Goal: Task Accomplishment & Management: Manage account settings

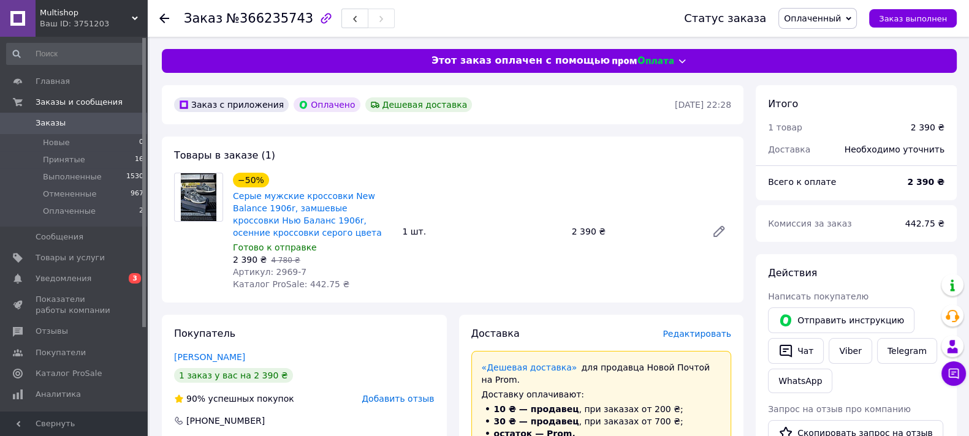
click at [169, 18] on use at bounding box center [164, 18] width 10 height 10
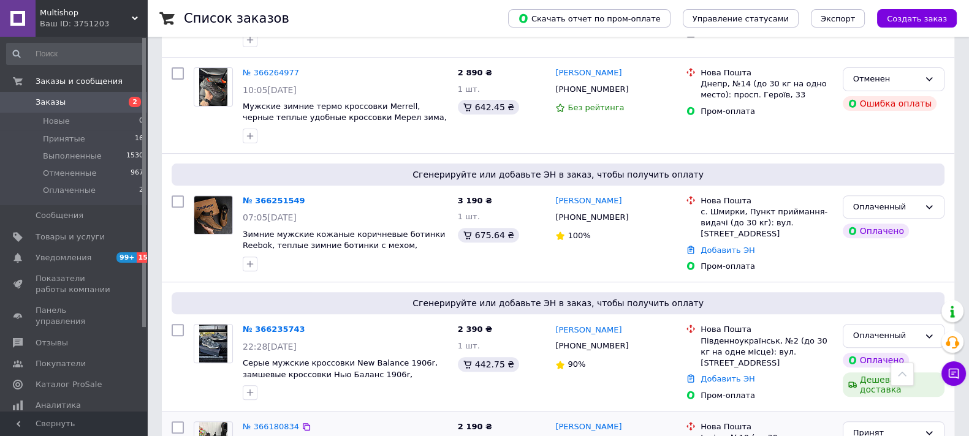
scroll to position [536, 0]
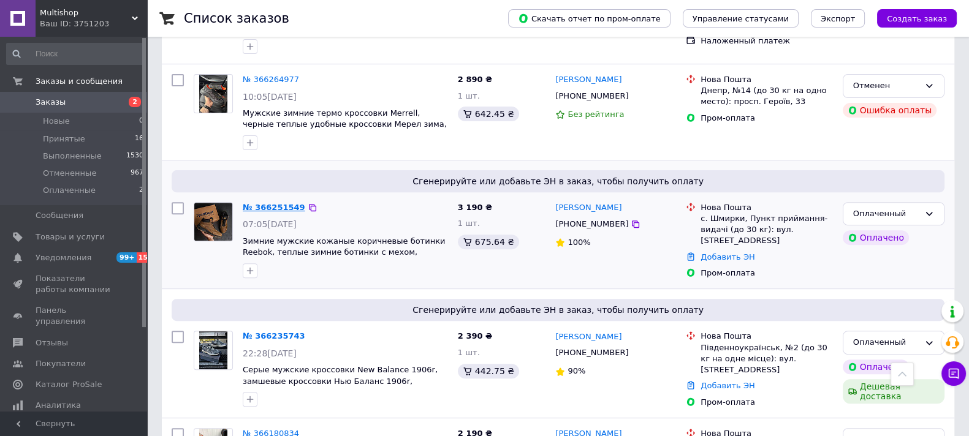
click at [270, 203] on link "№ 366251549" at bounding box center [274, 207] width 63 height 9
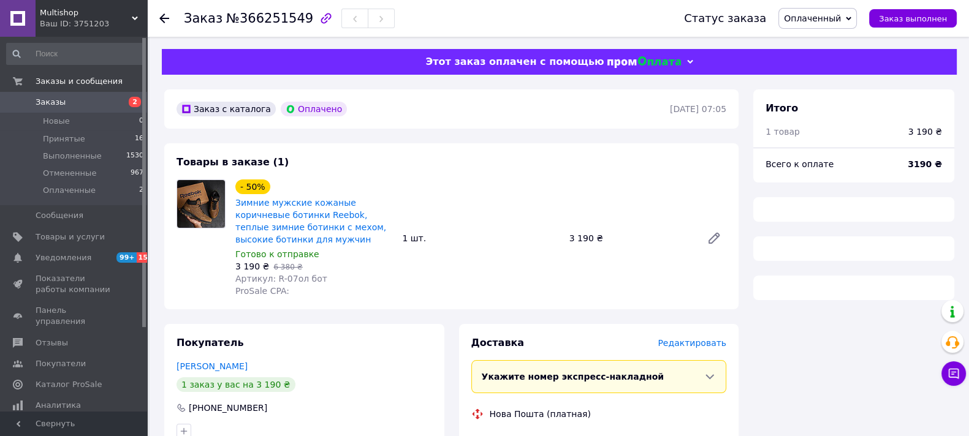
scroll to position [306, 0]
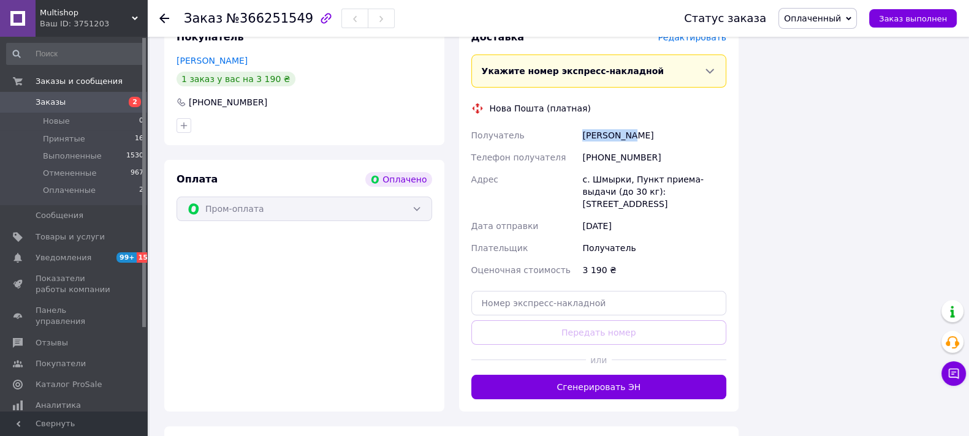
drag, startPoint x: 580, startPoint y: 134, endPoint x: 635, endPoint y: 125, distance: 55.9
click at [635, 125] on div "[PERSON_NAME]" at bounding box center [654, 135] width 149 height 22
copy div "[PERSON_NAME]"
drag, startPoint x: 598, startPoint y: 154, endPoint x: 671, endPoint y: 169, distance: 73.8
click at [677, 167] on div "[PHONE_NUMBER]" at bounding box center [654, 158] width 149 height 22
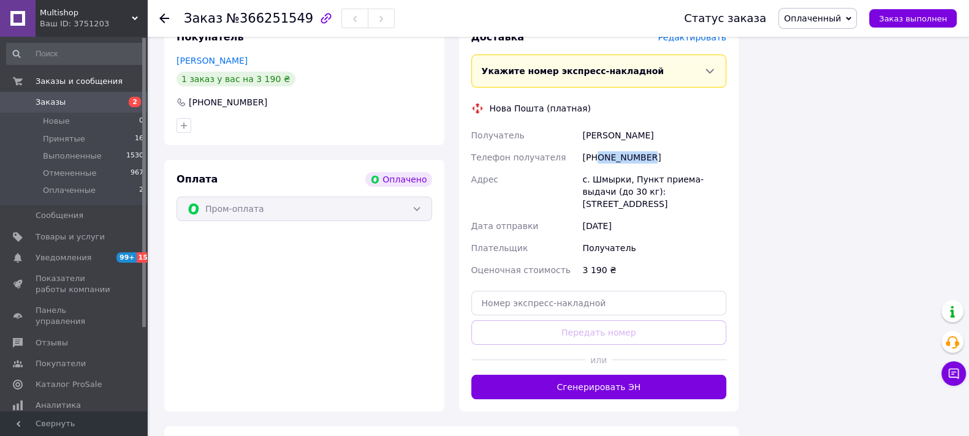
copy div "0672759153"
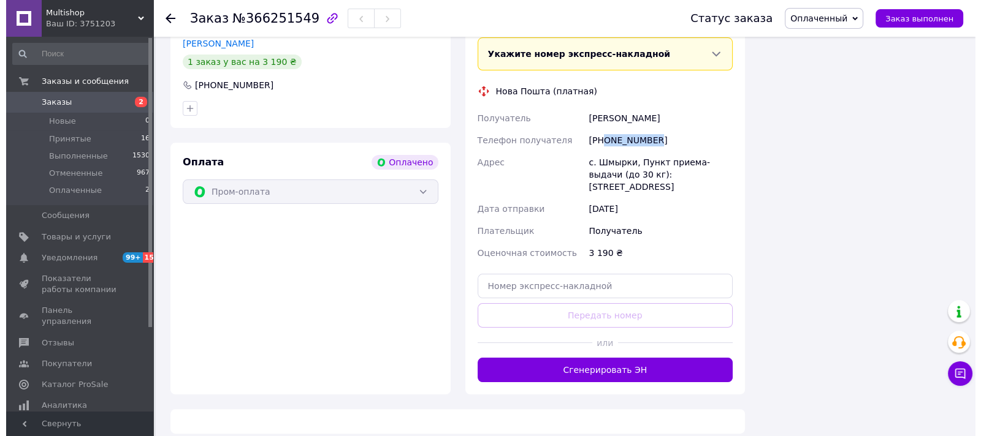
scroll to position [0, 0]
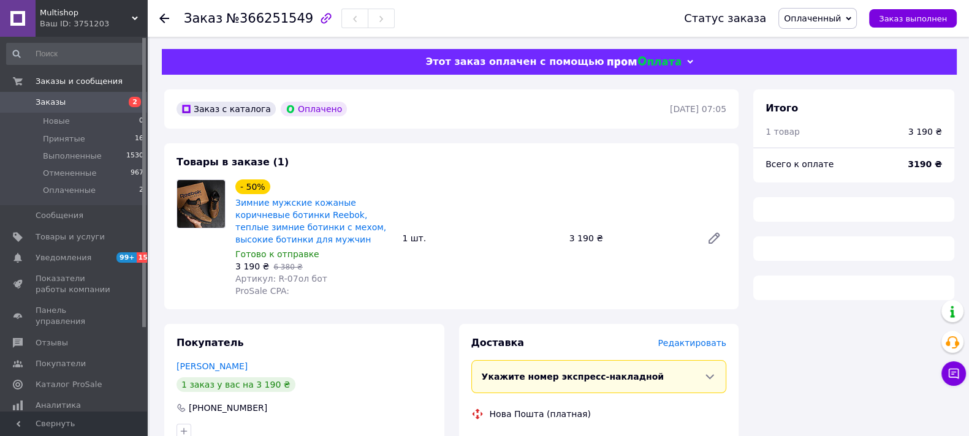
click at [167, 17] on icon at bounding box center [164, 18] width 10 height 10
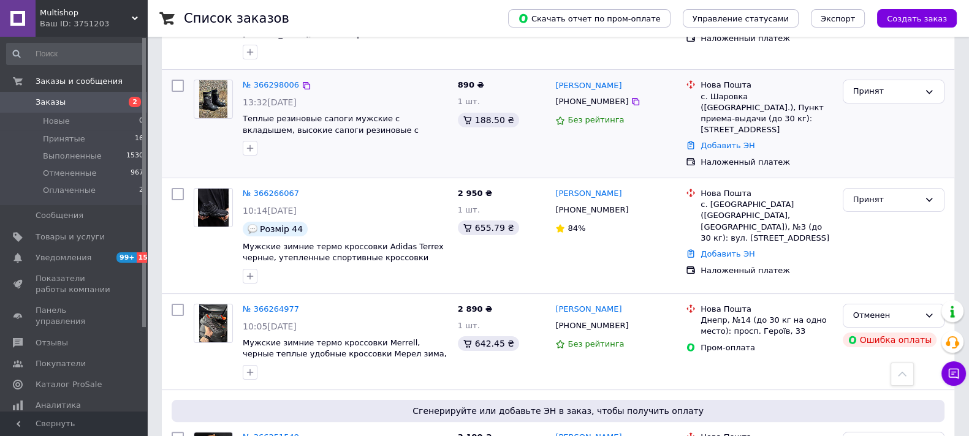
scroll to position [230, 0]
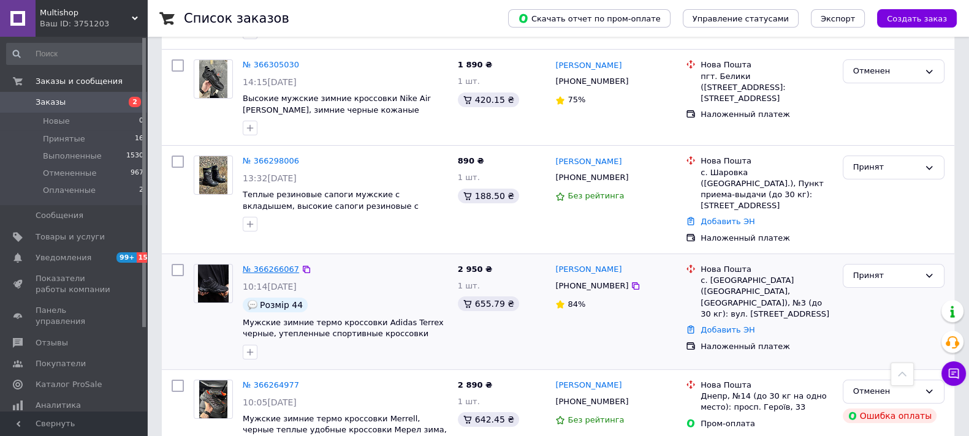
click at [282, 265] on link "№ 366266067" at bounding box center [271, 269] width 56 height 9
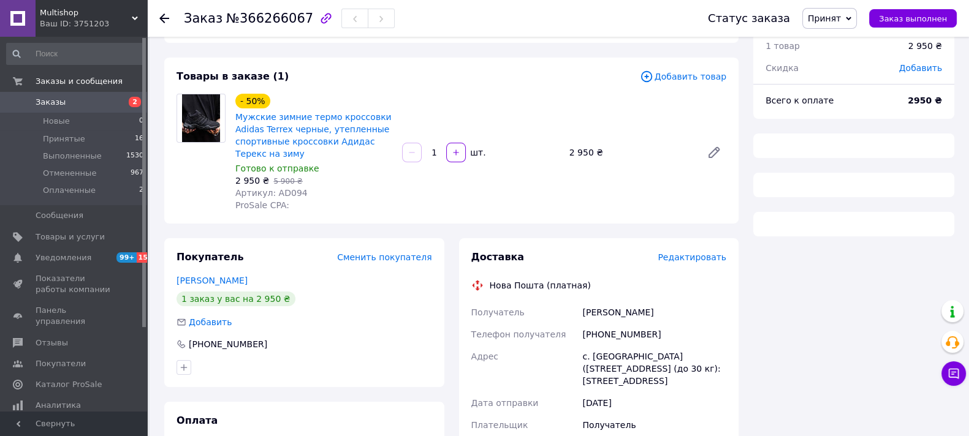
scroll to position [153, 0]
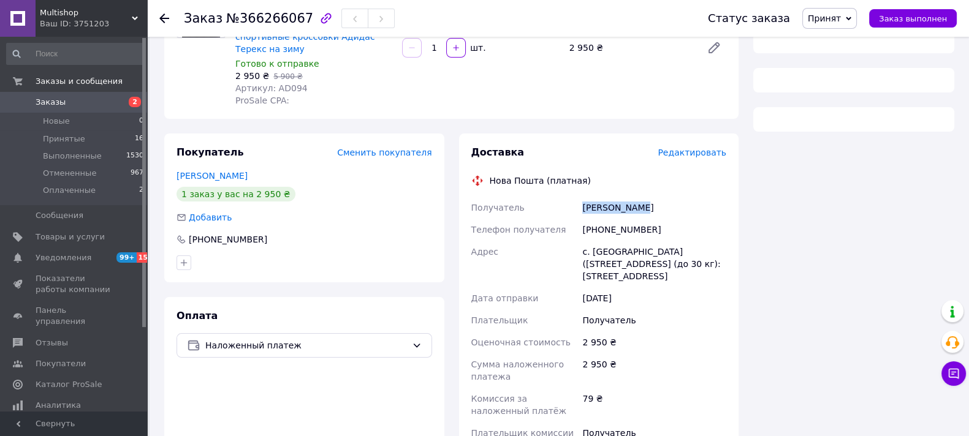
drag, startPoint x: 546, startPoint y: 188, endPoint x: 649, endPoint y: 205, distance: 104.9
click at [649, 205] on div "Доставка Редактировать Нова Пошта (платная) Получатель [PERSON_NAME] Телефон по…" at bounding box center [599, 360] width 256 height 429
copy div "Получатель [PERSON_NAME]"
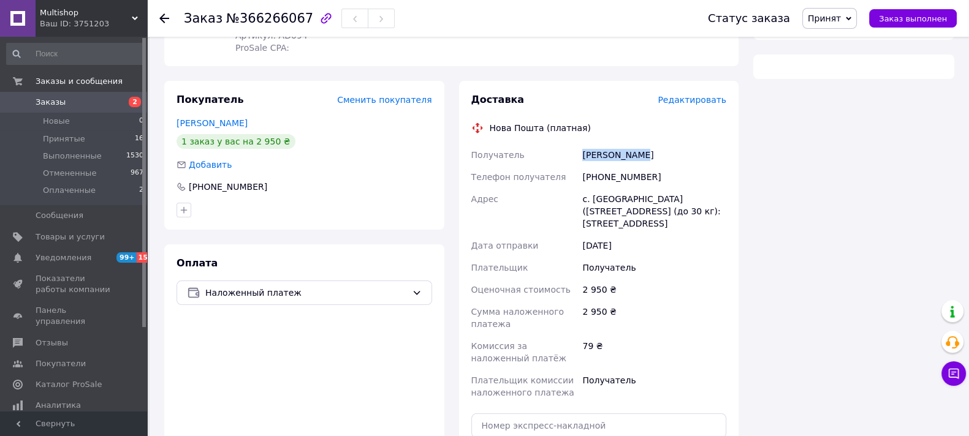
scroll to position [230, 0]
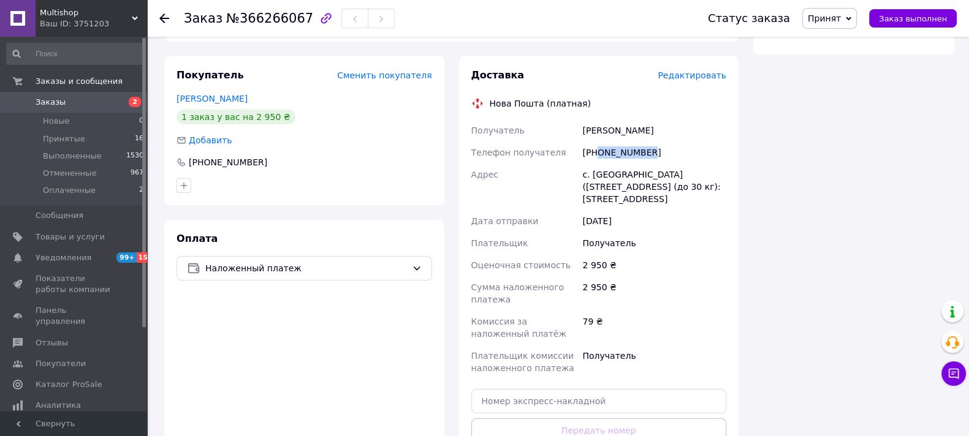
drag, startPoint x: 597, startPoint y: 151, endPoint x: 662, endPoint y: 160, distance: 65.5
click at [663, 159] on div "[PHONE_NUMBER]" at bounding box center [654, 153] width 149 height 22
copy div "0951623858"
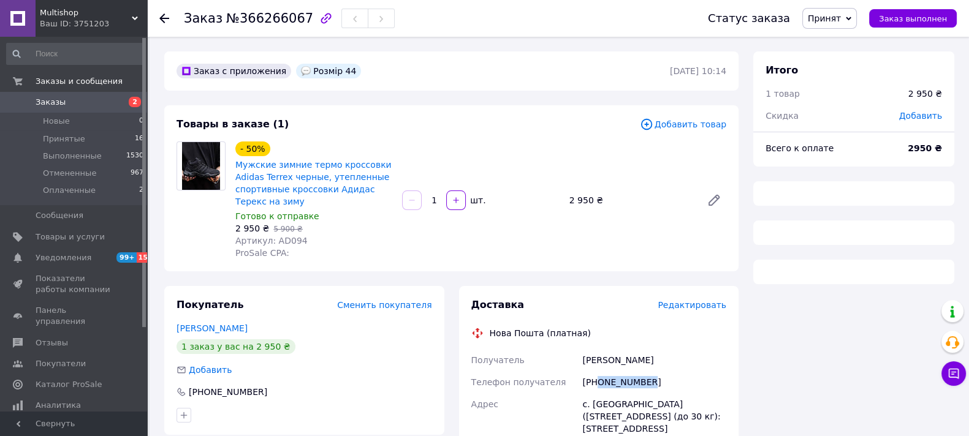
scroll to position [76, 0]
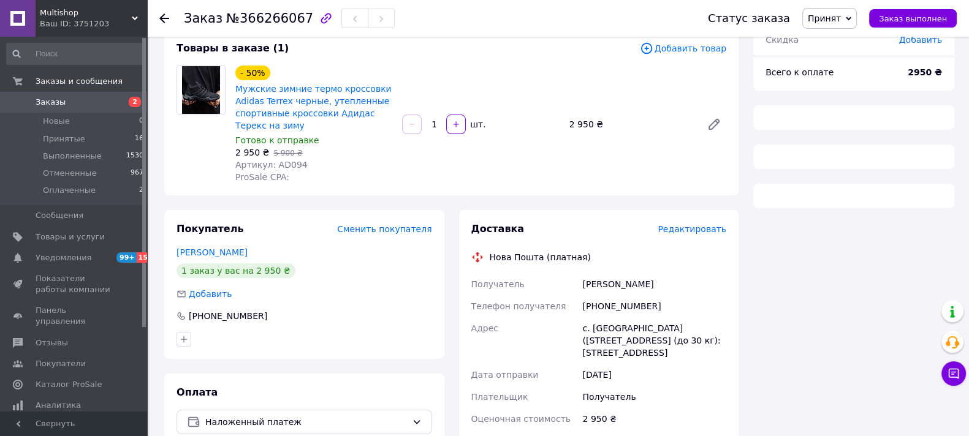
click at [167, 14] on icon at bounding box center [164, 18] width 10 height 10
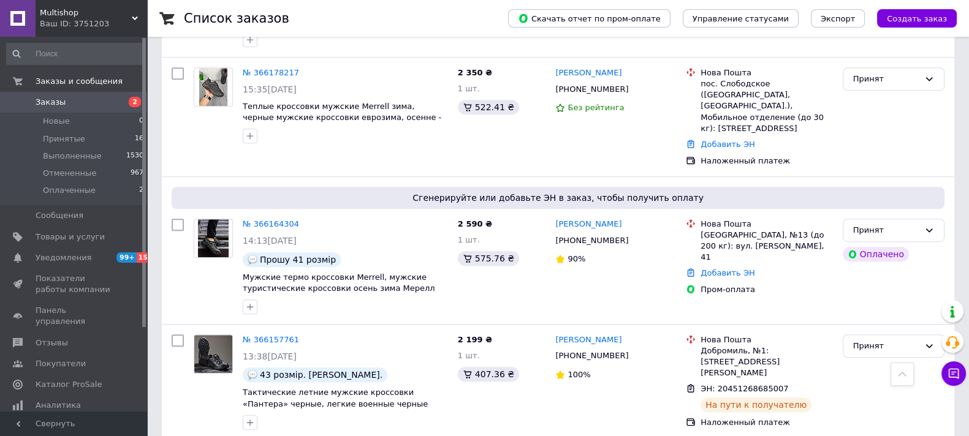
scroll to position [995, 0]
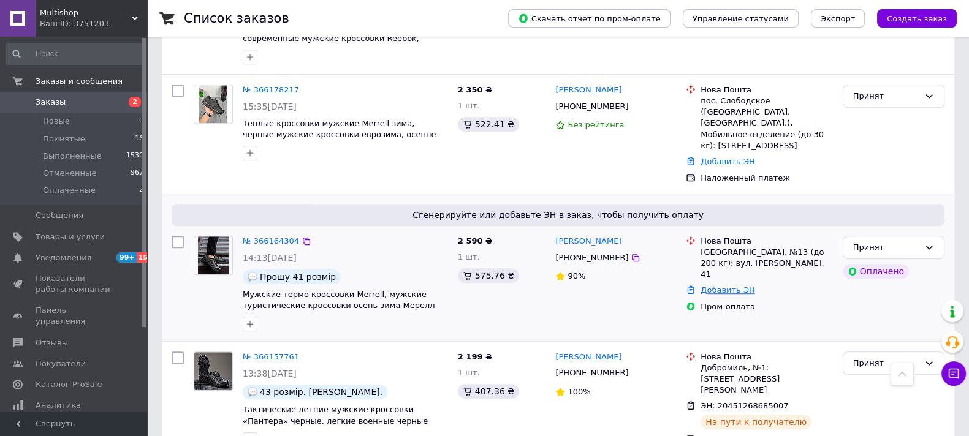
click at [716, 286] on link "Добавить ЭН" at bounding box center [728, 290] width 54 height 9
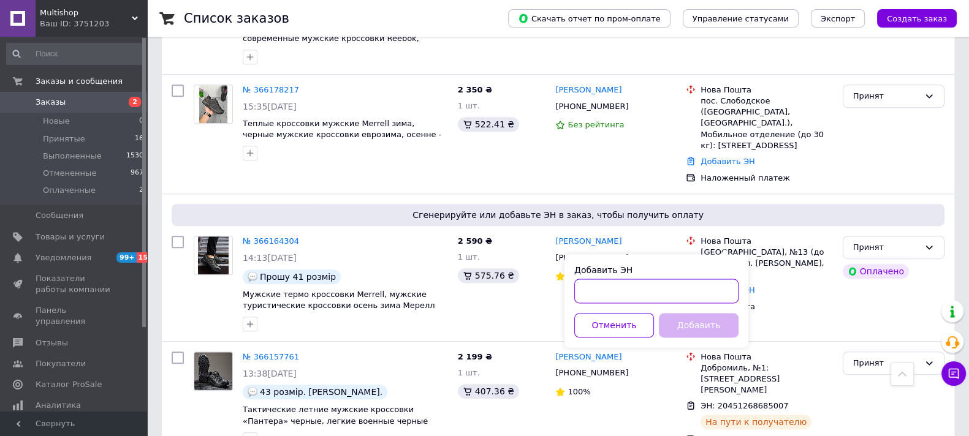
click at [587, 289] on input "Добавить ЭН" at bounding box center [656, 291] width 164 height 25
paste input "20451268950581"
type input "20451268950581"
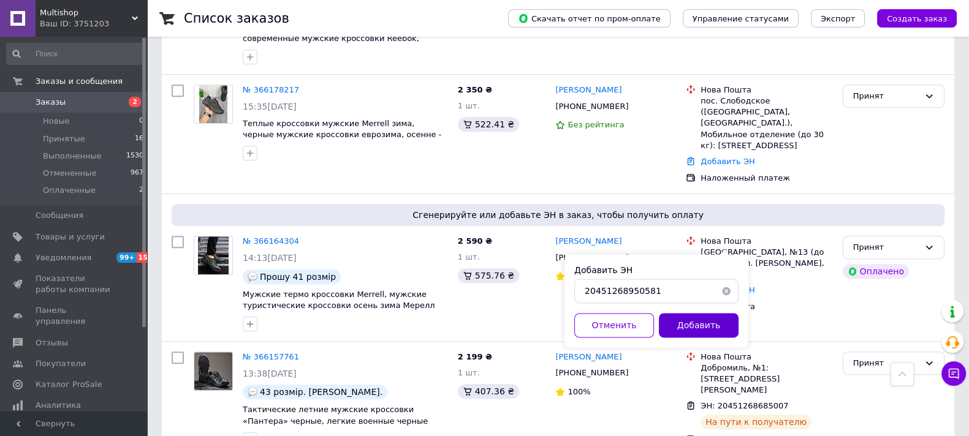
click at [684, 326] on button "Добавить" at bounding box center [699, 325] width 80 height 25
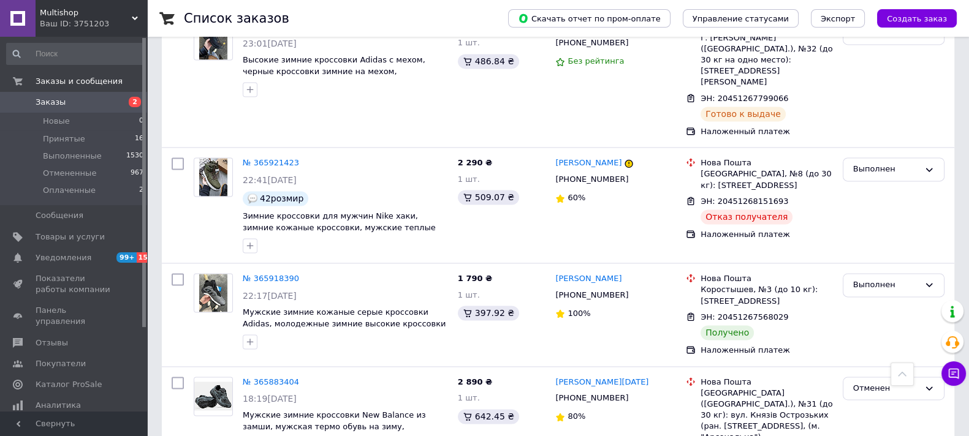
scroll to position [2529, 0]
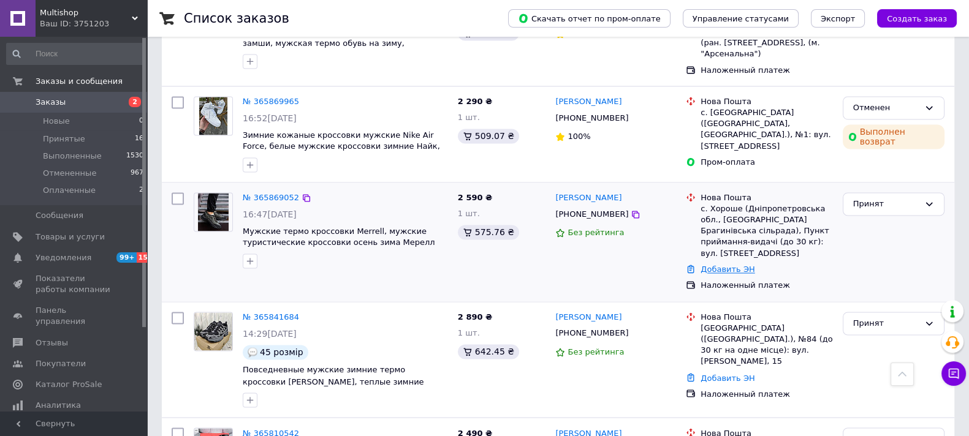
click at [742, 265] on link "Добавить ЭН" at bounding box center [728, 269] width 54 height 9
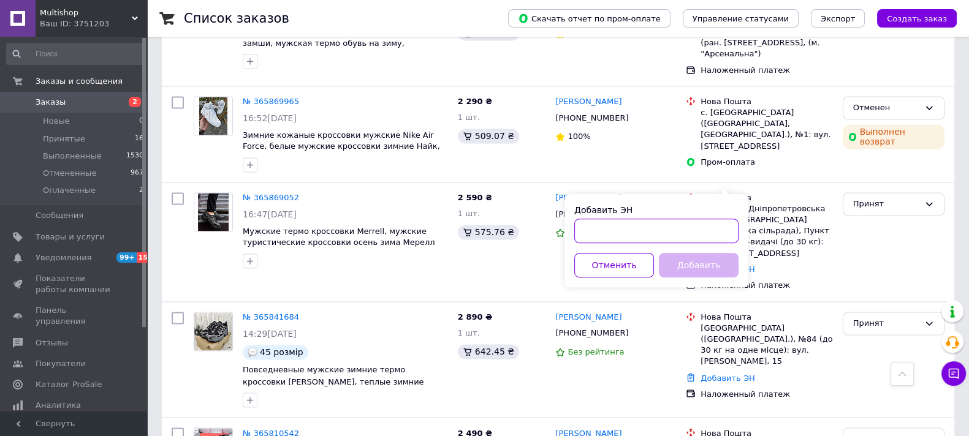
click at [601, 224] on input "Добавить ЭН" at bounding box center [656, 231] width 164 height 25
paste input "20451267620536"
type input "20451267620536"
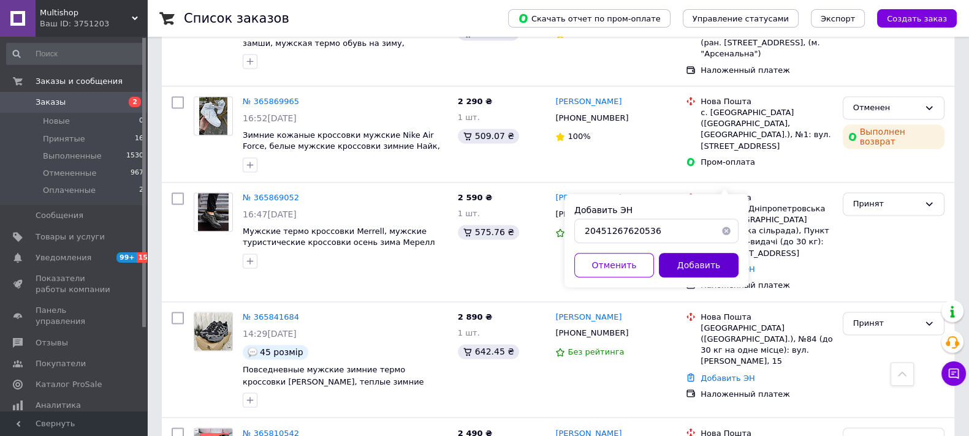
click at [717, 261] on button "Добавить" at bounding box center [699, 265] width 80 height 25
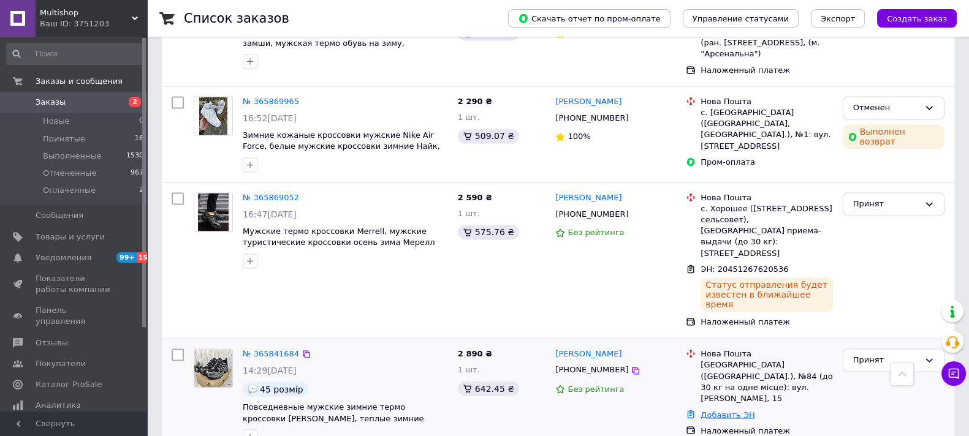
click at [718, 410] on link "Добавить ЭН" at bounding box center [728, 414] width 54 height 9
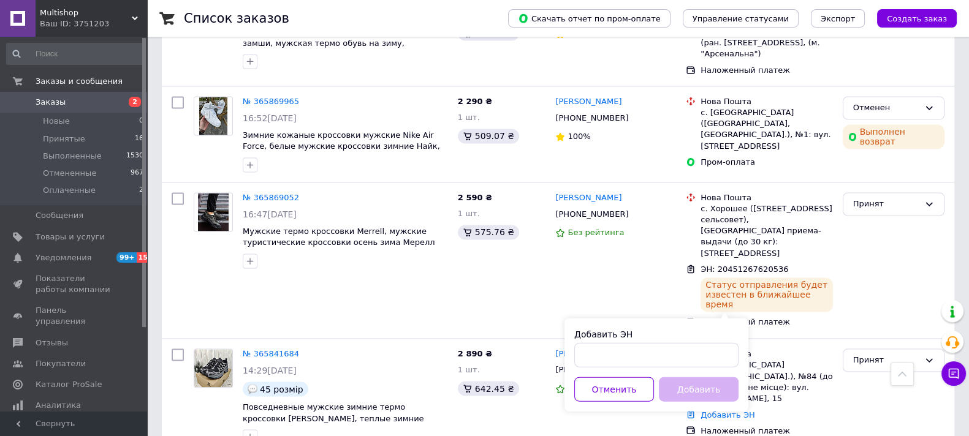
click at [635, 338] on div "Добавить ЭН" at bounding box center [656, 334] width 164 height 12
click at [629, 359] on input "Добавить ЭН" at bounding box center [656, 355] width 164 height 25
paste input "20451267581250"
type input "20451267581250"
click at [708, 381] on button "Добавить" at bounding box center [699, 389] width 80 height 25
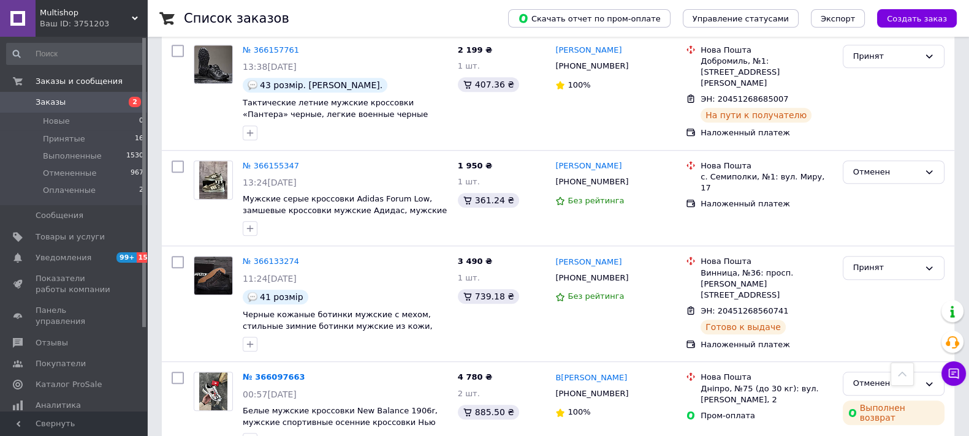
scroll to position [1194, 0]
